Goal: Navigation & Orientation: Find specific page/section

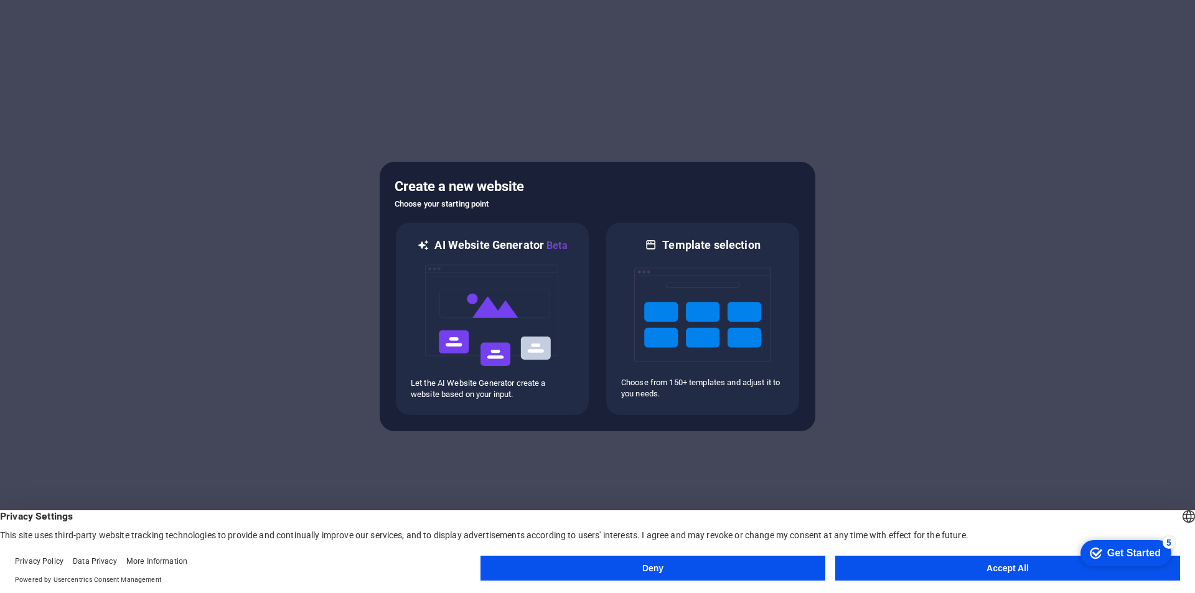
click at [981, 559] on button "Accept All" at bounding box center [1008, 568] width 345 height 25
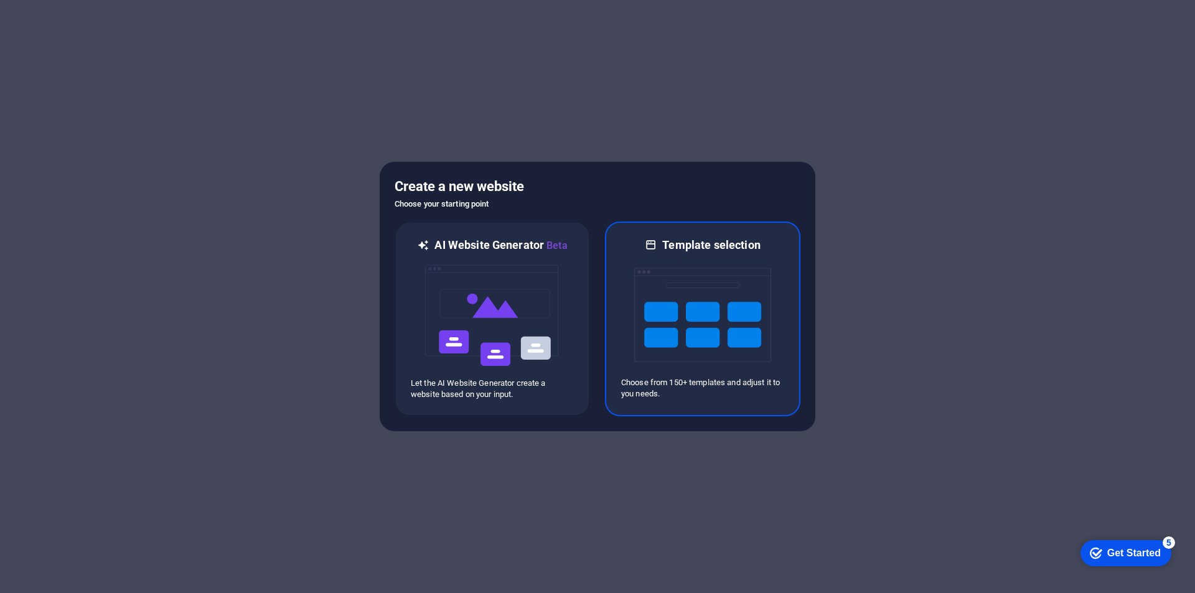
click at [639, 255] on img at bounding box center [702, 315] width 137 height 125
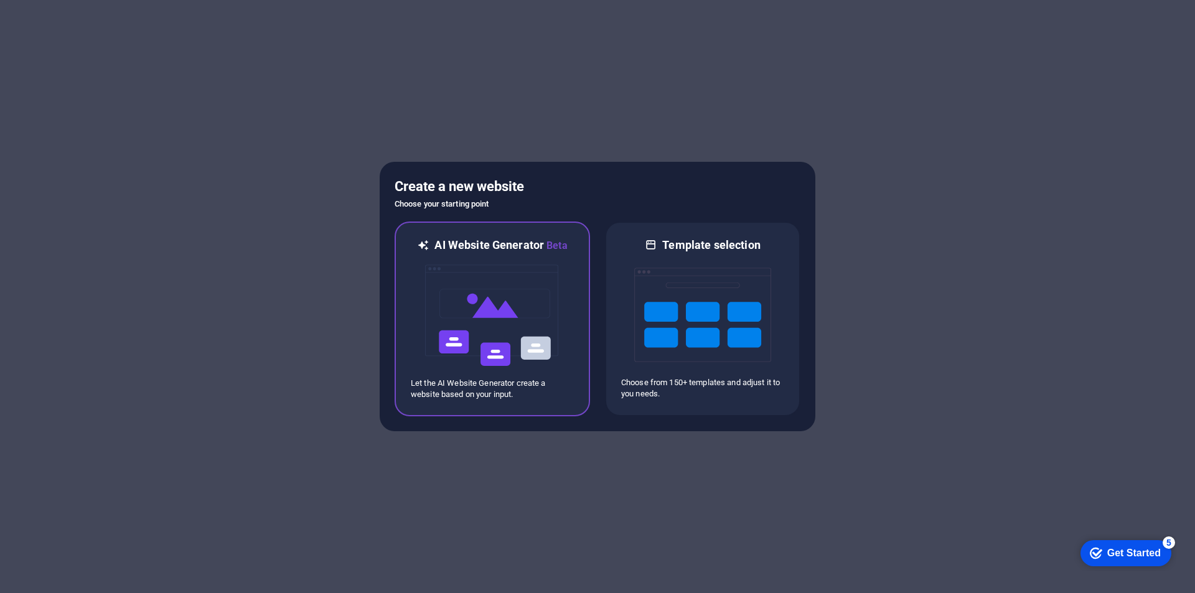
click at [472, 283] on img at bounding box center [492, 315] width 137 height 125
